Goal: Navigation & Orientation: Find specific page/section

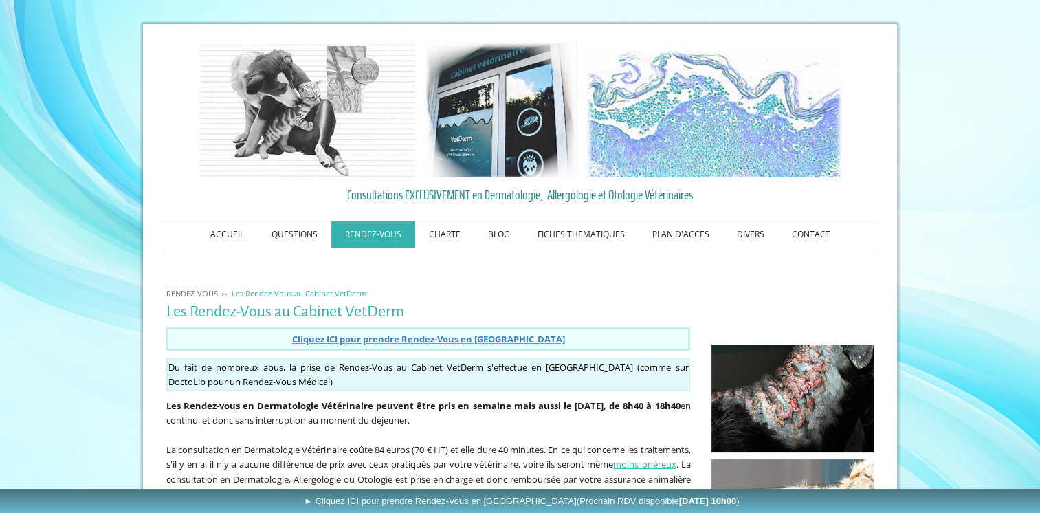
click at [314, 354] on div "Du fait de nombreux abus, la prise de Rendez-Vous au Cabinet VetDerm s'effectue…" at bounding box center [429, 374] width 532 height 41
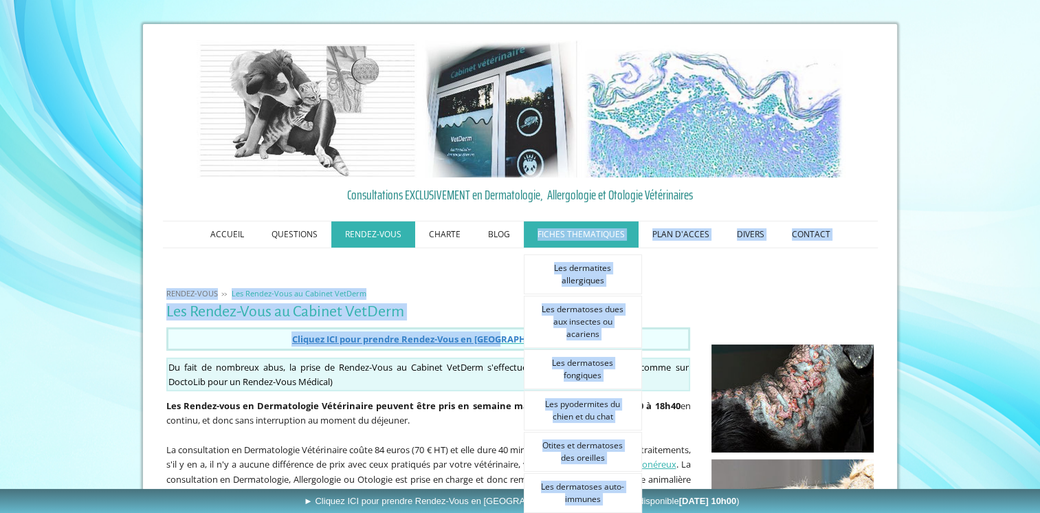
drag, startPoint x: 0, startPoint y: 0, endPoint x: 528, endPoint y: 233, distance: 577.3
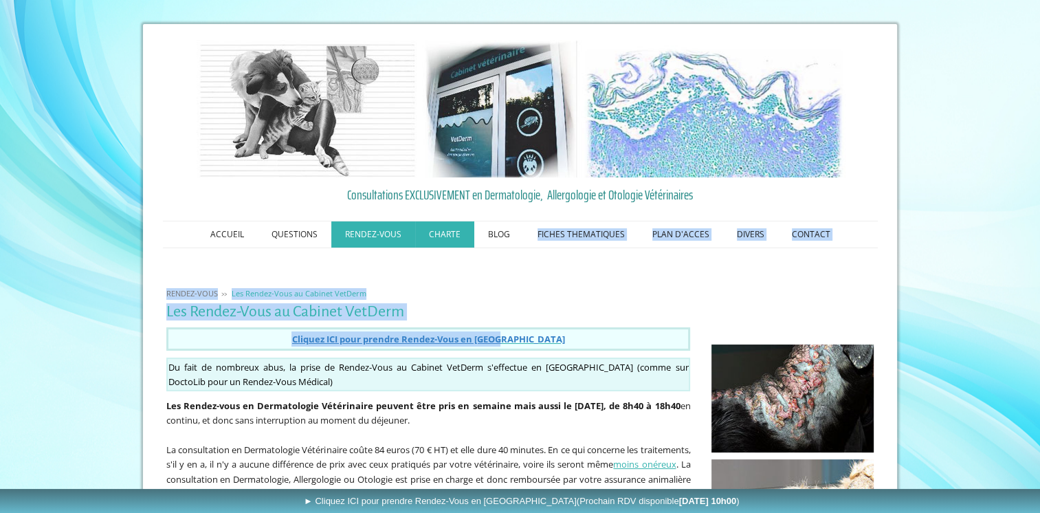
drag, startPoint x: 528, startPoint y: 233, endPoint x: 446, endPoint y: 228, distance: 82.7
click at [446, 228] on link "CHARTE" at bounding box center [444, 234] width 59 height 26
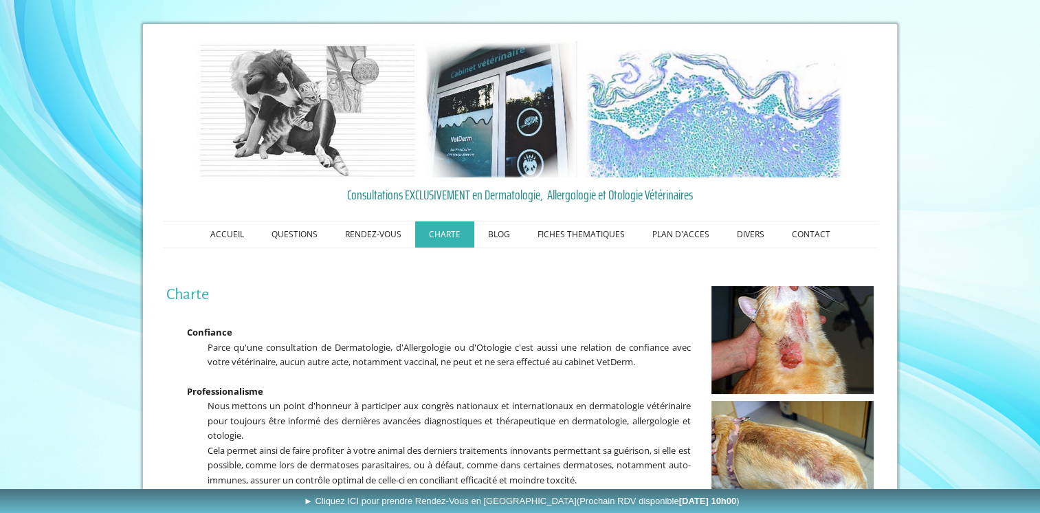
drag, startPoint x: 0, startPoint y: 0, endPoint x: 446, endPoint y: 228, distance: 500.7
click at [446, 228] on link "CHARTE" at bounding box center [444, 234] width 59 height 26
click at [806, 229] on link "CONTACT" at bounding box center [811, 234] width 66 height 26
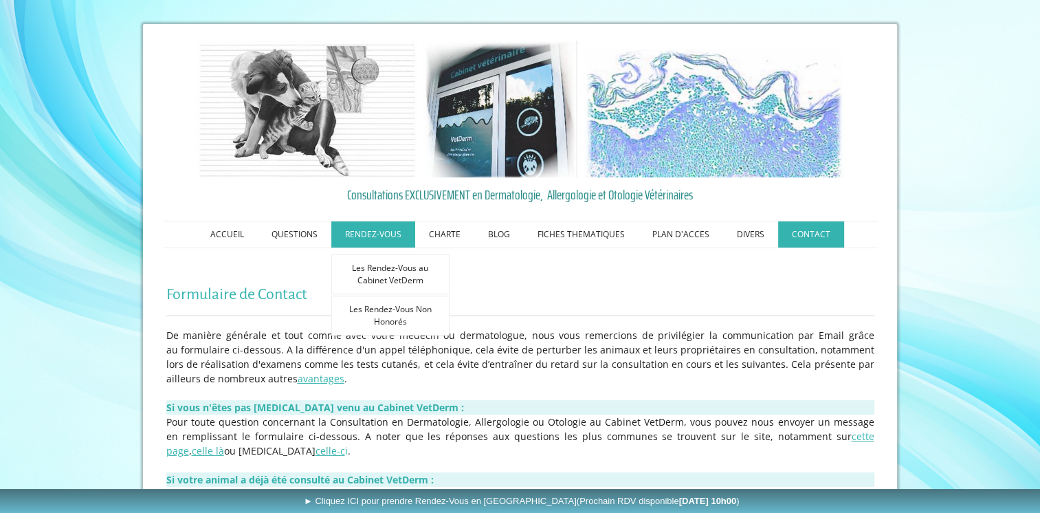
click at [367, 232] on link "RENDEZ-VOUS" at bounding box center [373, 234] width 84 height 26
